Goal: Transaction & Acquisition: Purchase product/service

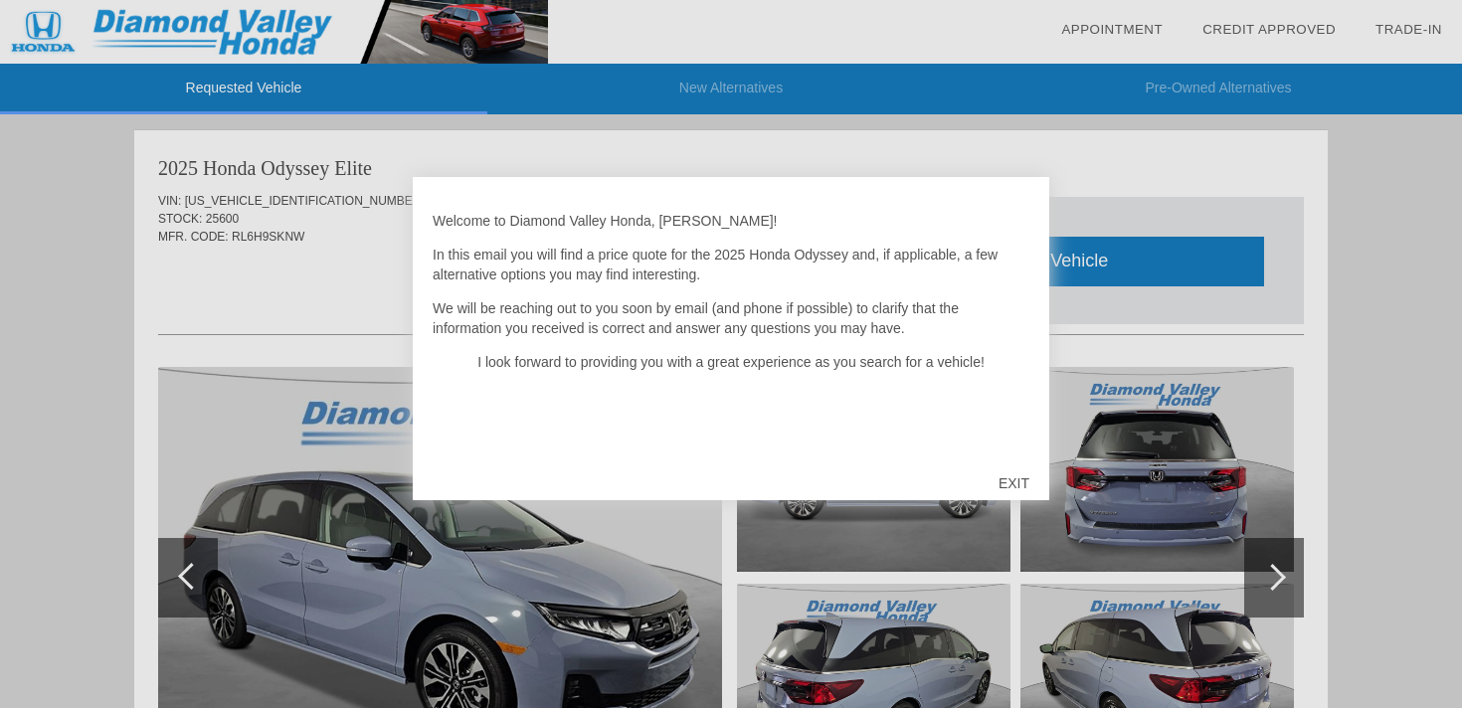
click at [1014, 480] on div "EXIT" at bounding box center [1013, 483] width 71 height 60
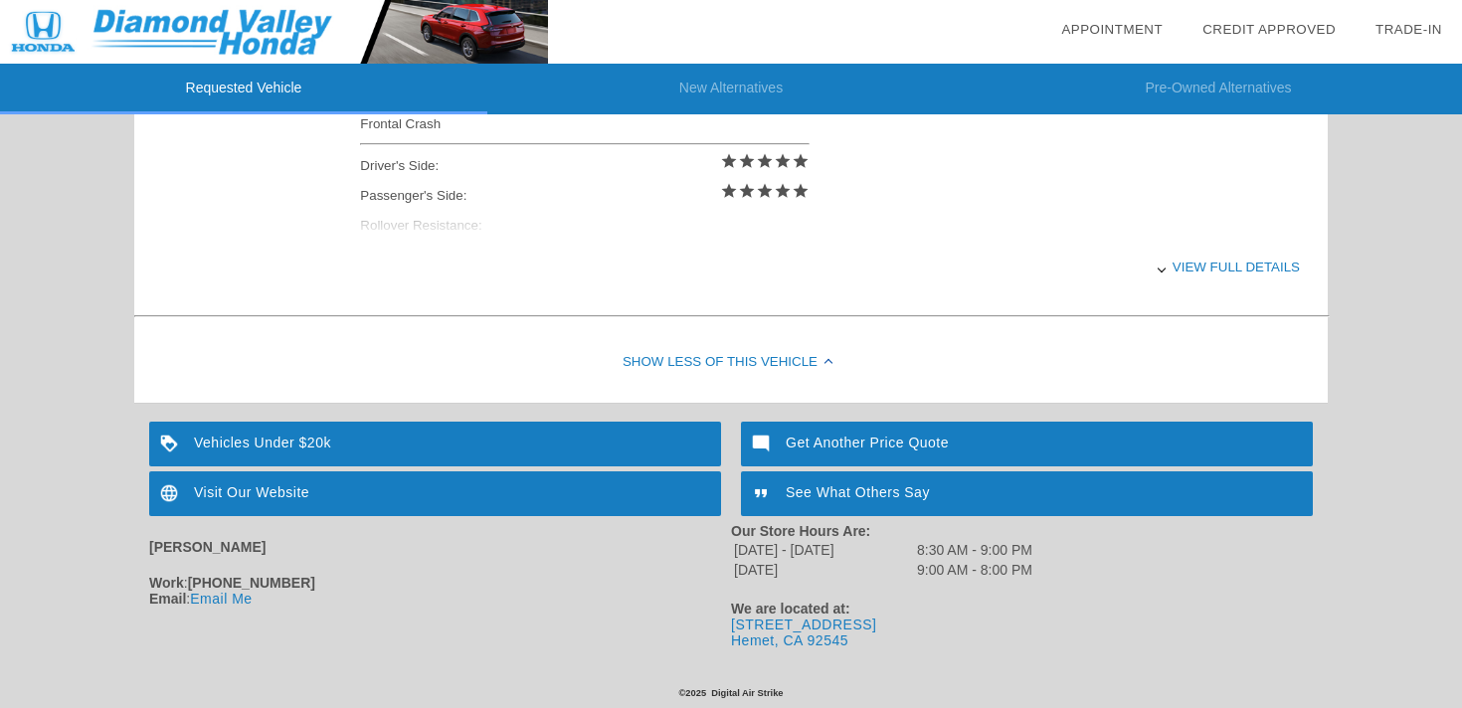
scroll to position [810, 0]
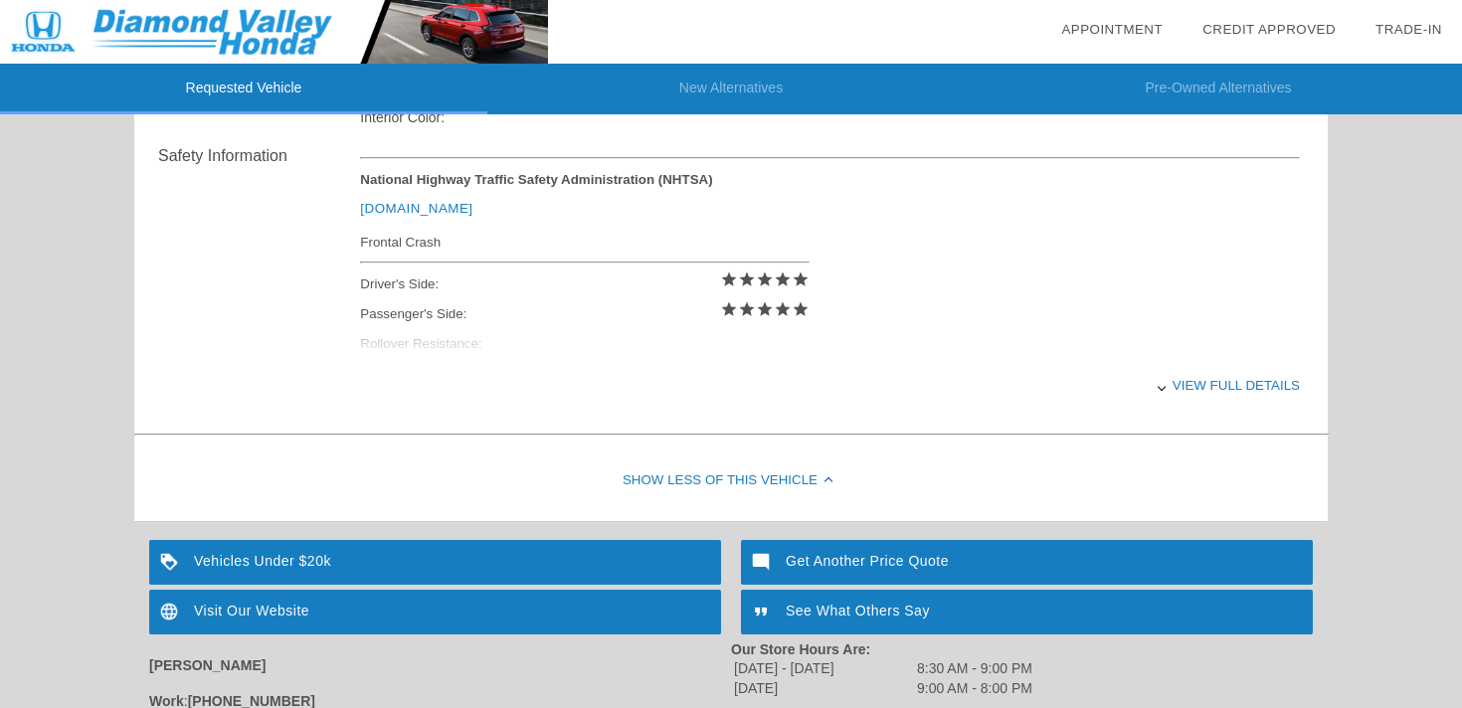
click at [1205, 379] on div "View full details" at bounding box center [830, 385] width 940 height 49
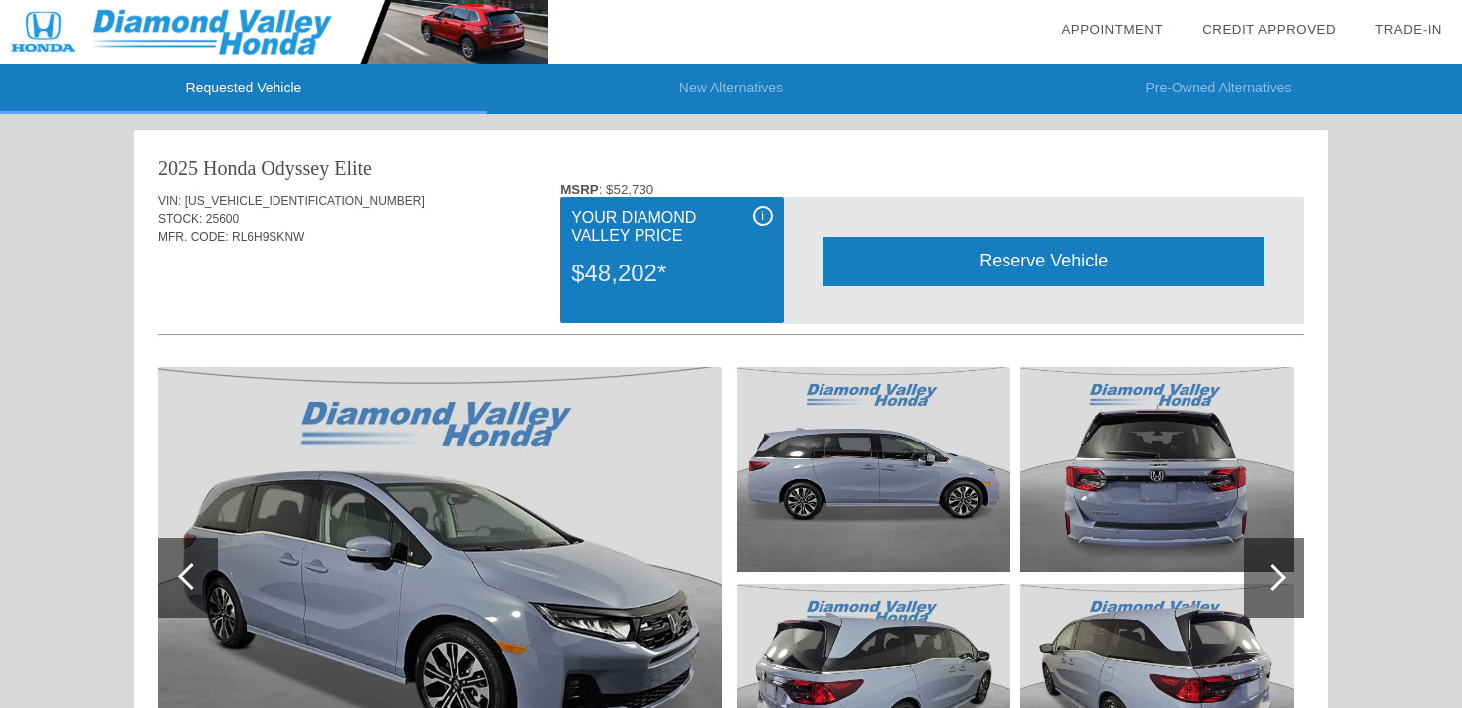
scroll to position [198, 0]
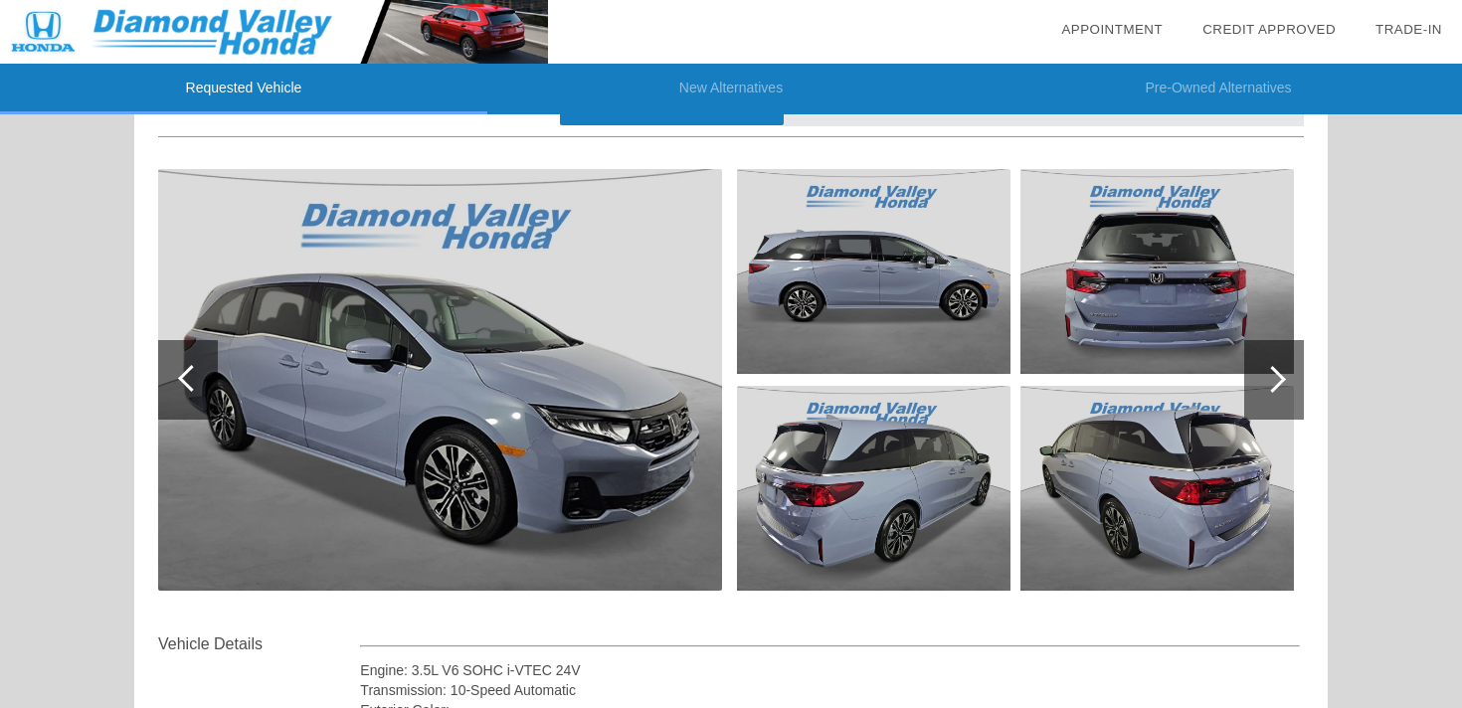
click at [1275, 372] on div at bounding box center [1272, 379] width 27 height 27
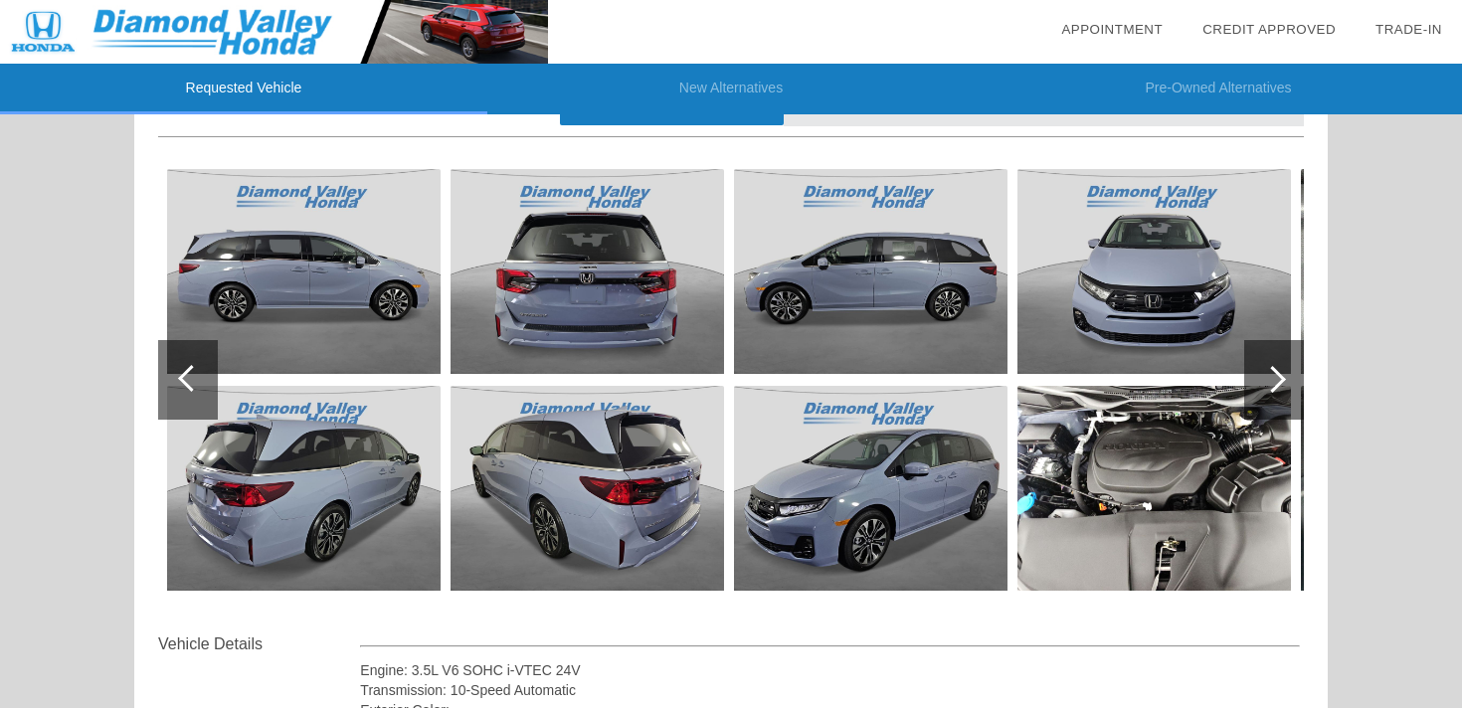
click at [1275, 372] on div at bounding box center [1272, 379] width 27 height 27
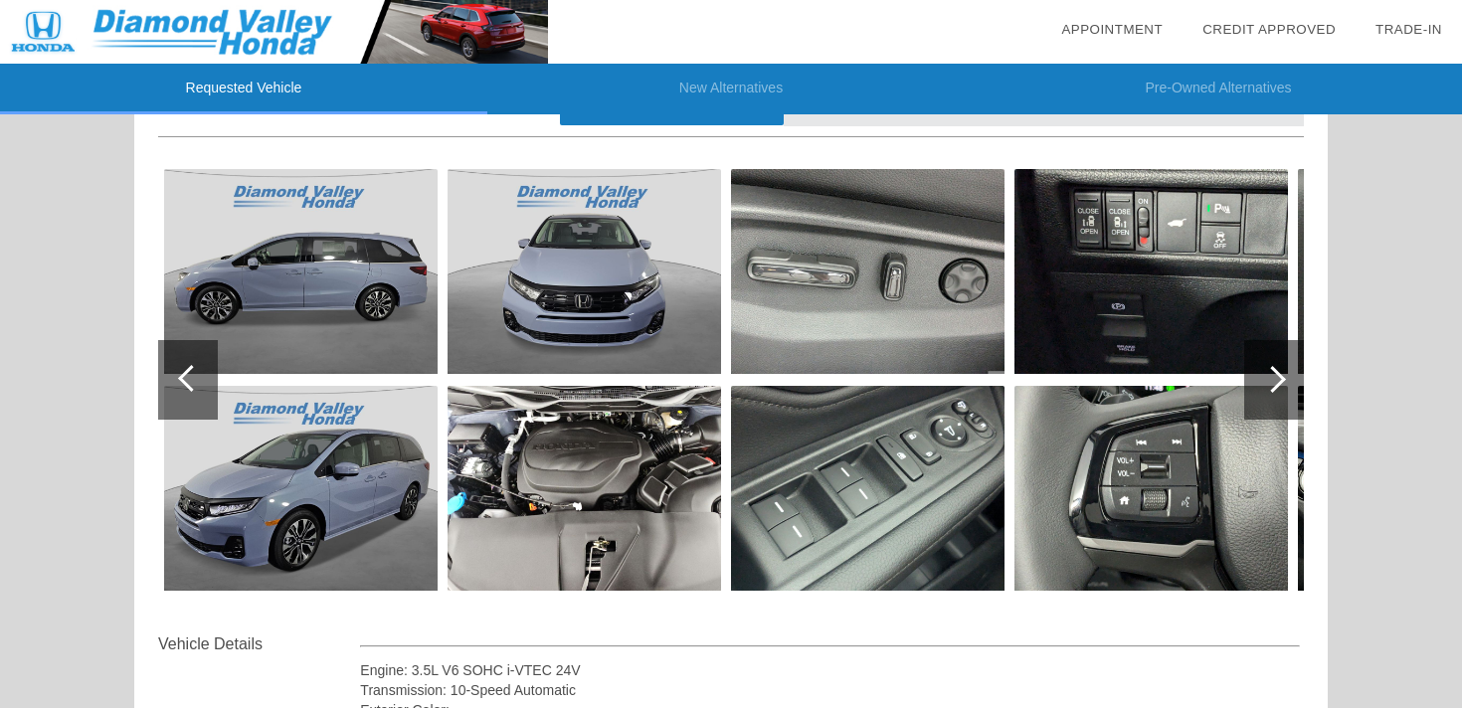
click at [1275, 372] on div at bounding box center [1272, 379] width 27 height 27
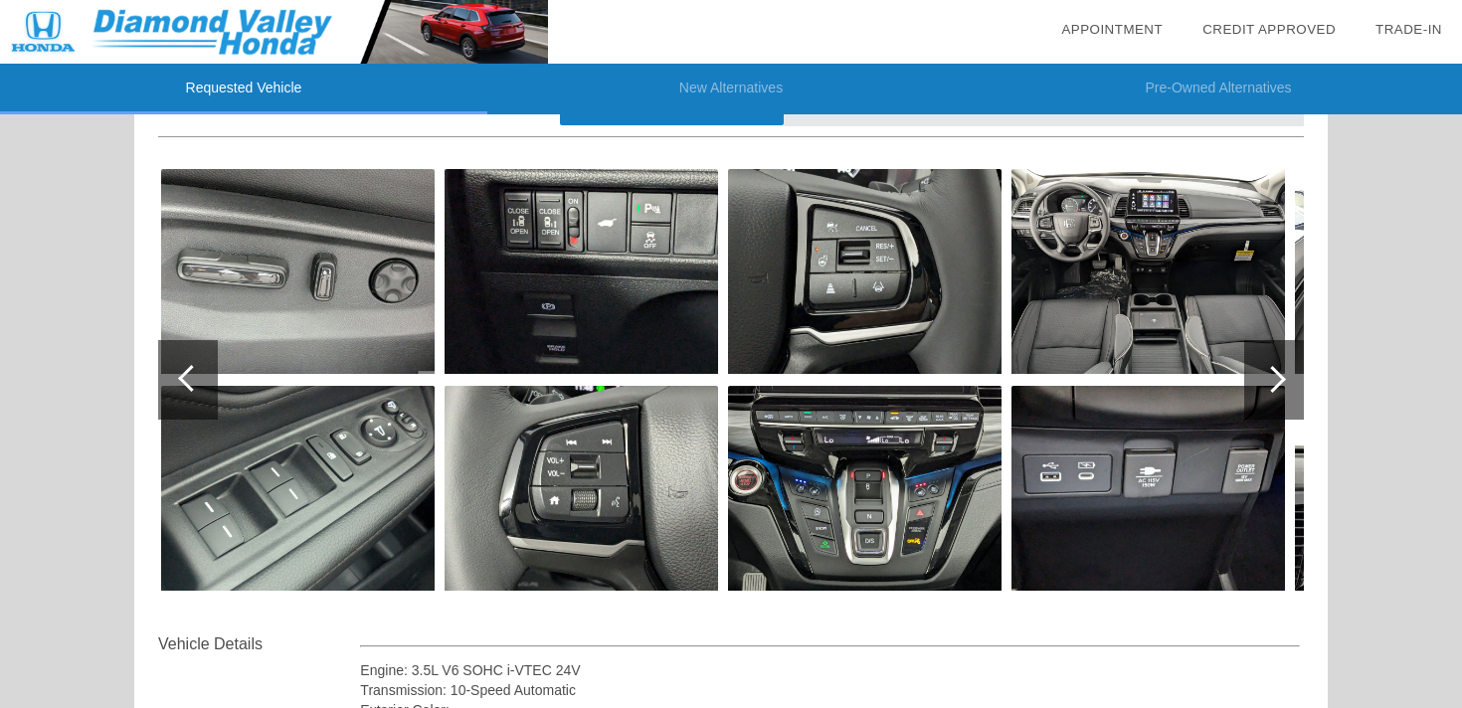
click at [1275, 372] on div at bounding box center [1272, 379] width 27 height 27
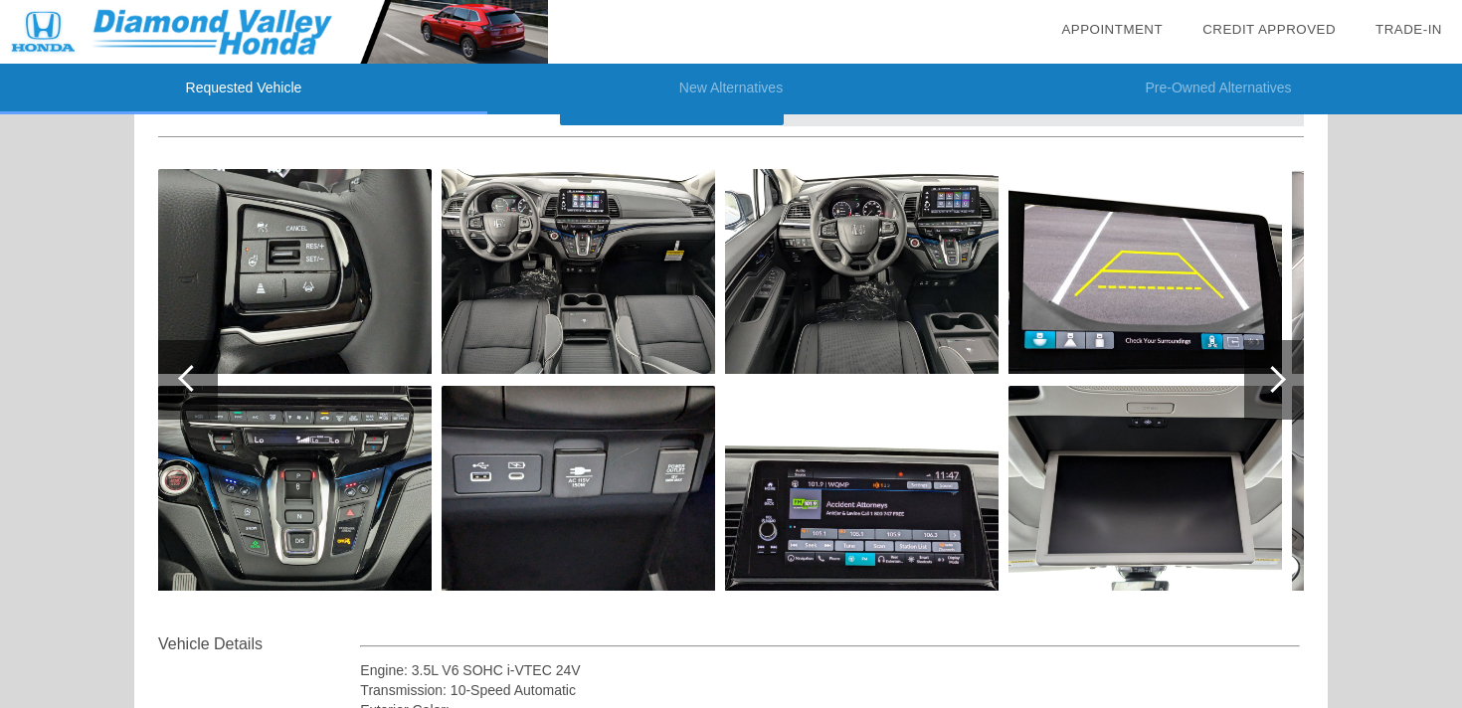
click at [1275, 372] on div at bounding box center [1272, 379] width 27 height 27
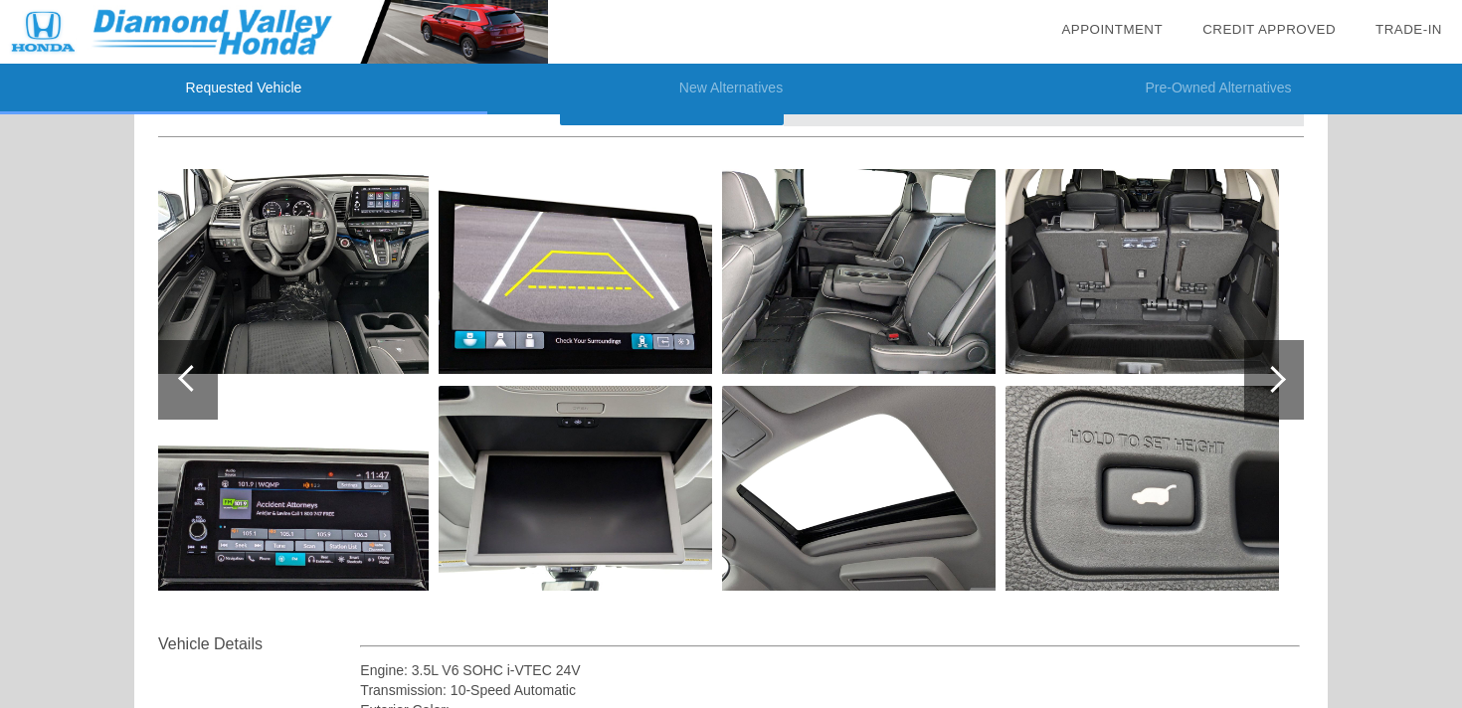
click at [1275, 372] on div at bounding box center [1272, 379] width 27 height 27
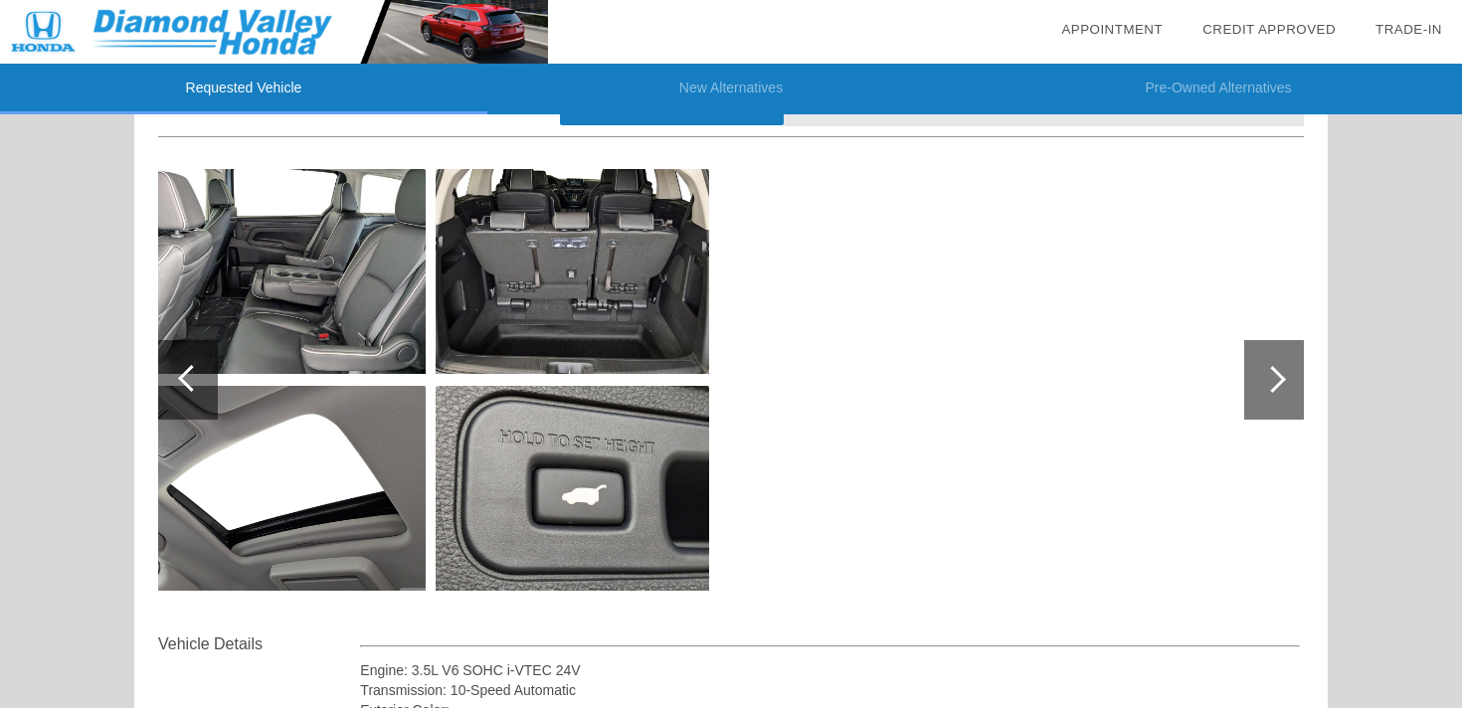
click at [1275, 372] on div at bounding box center [1272, 379] width 27 height 27
